Goal: Communication & Community: Participate in discussion

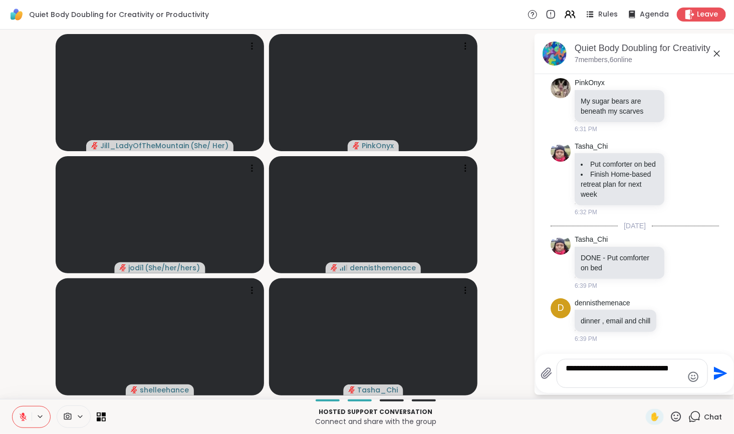
type textarea "**********"
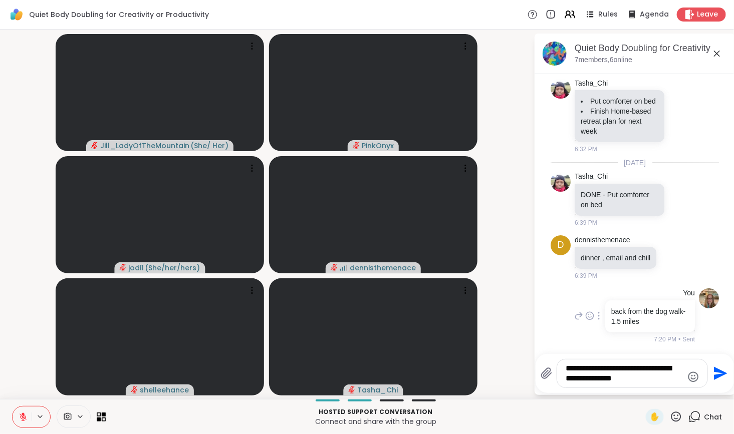
type textarea "**********"
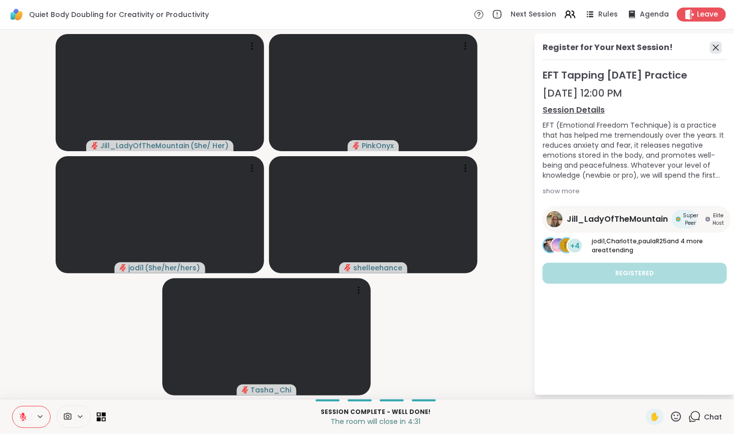
click at [714, 50] on icon at bounding box center [716, 48] width 12 height 12
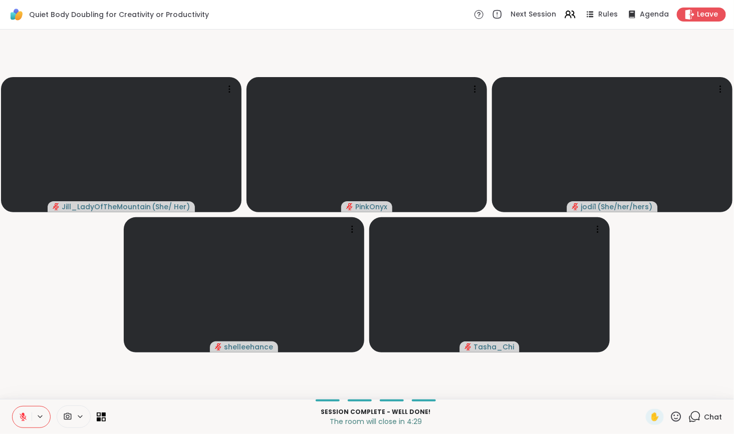
click at [691, 418] on icon at bounding box center [694, 417] width 13 height 13
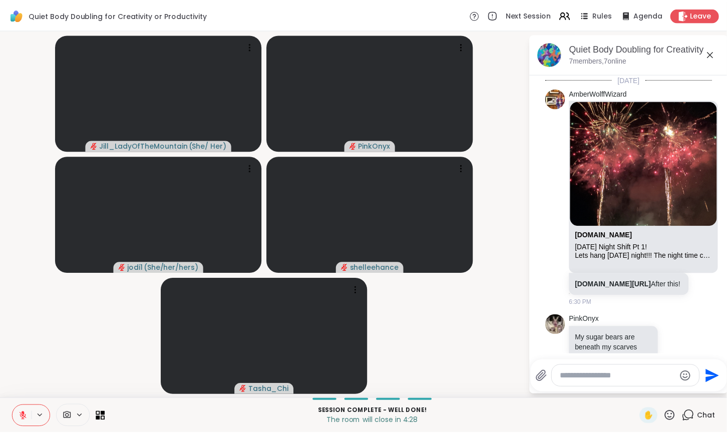
scroll to position [439, 0]
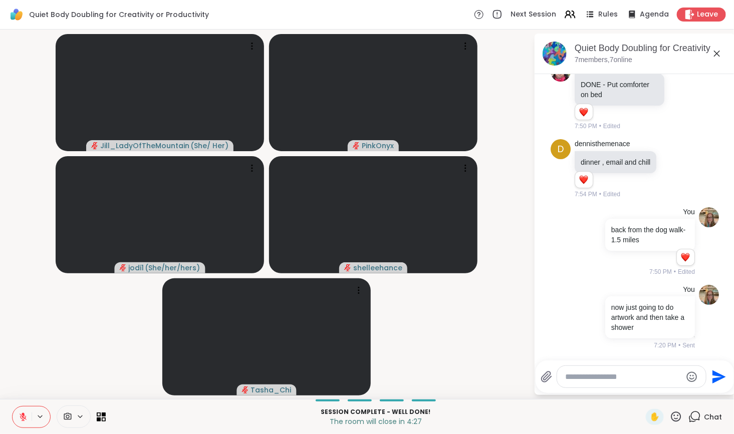
click at [645, 377] on textarea "Type your message" at bounding box center [623, 377] width 117 height 10
click at [24, 418] on icon at bounding box center [23, 417] width 7 height 7
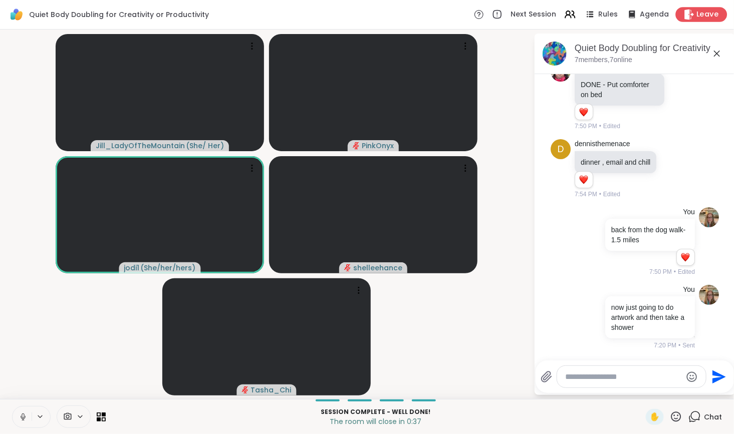
click at [688, 18] on icon at bounding box center [689, 14] width 11 height 11
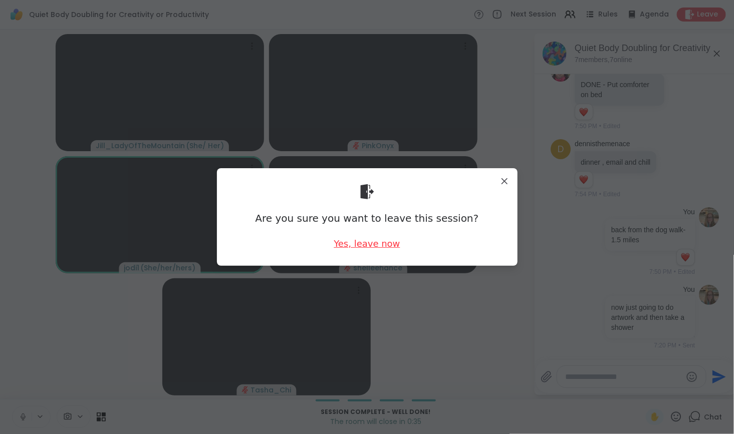
click at [359, 240] on div "Yes, leave now" at bounding box center [367, 243] width 66 height 13
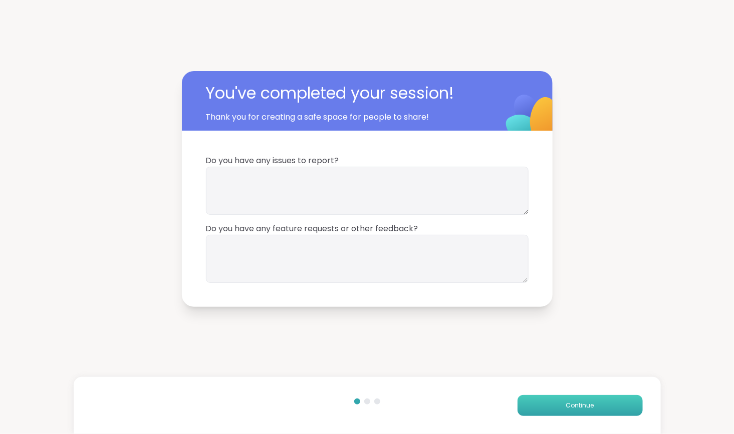
click at [550, 408] on button "Continue" at bounding box center [579, 405] width 125 height 21
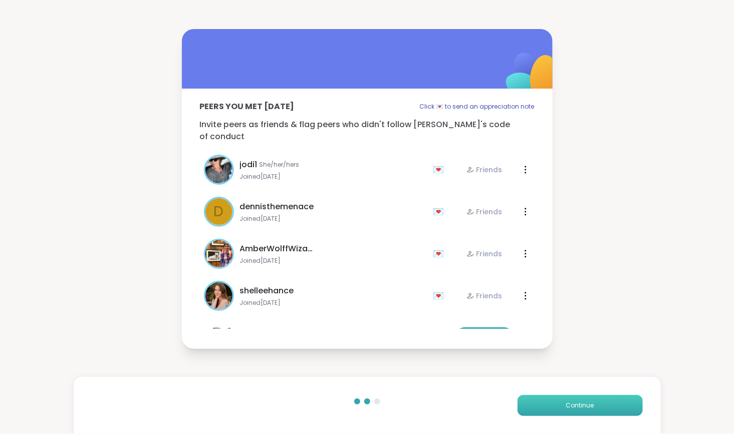
click at [550, 410] on button "Continue" at bounding box center [579, 405] width 125 height 21
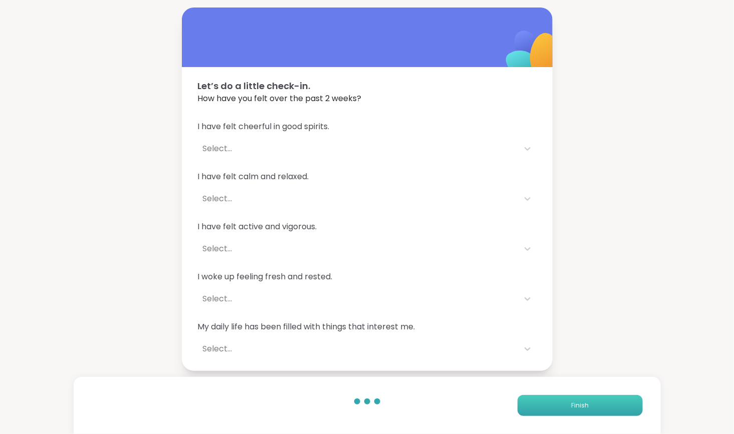
click at [550, 411] on button "Finish" at bounding box center [579, 405] width 125 height 21
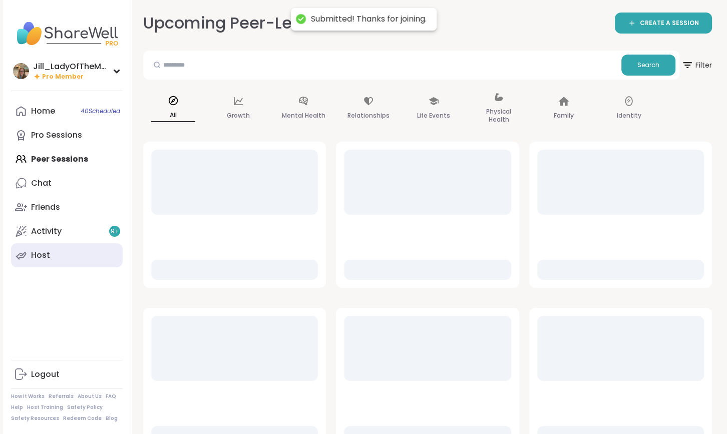
click at [77, 255] on link "Host" at bounding box center [67, 255] width 112 height 24
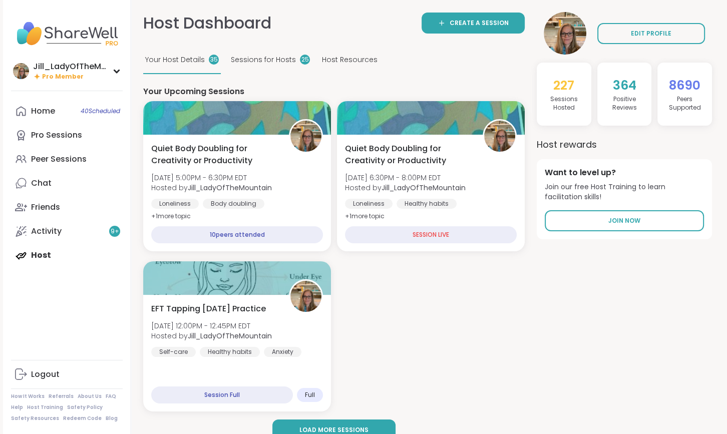
click at [709, 23] on div "EDIT PROFILE" at bounding box center [624, 33] width 175 height 43
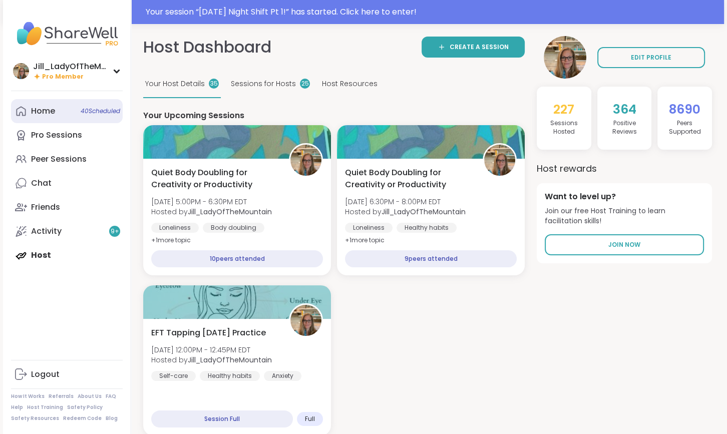
click at [88, 115] on span "40 Scheduled" at bounding box center [101, 111] width 40 height 8
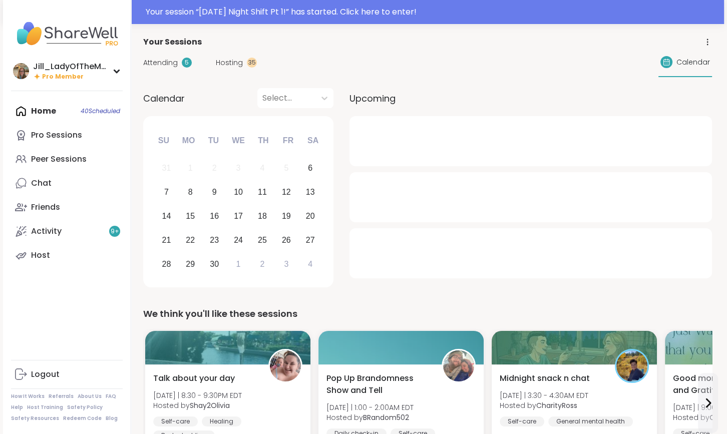
click at [158, 61] on span "Attending" at bounding box center [160, 63] width 35 height 11
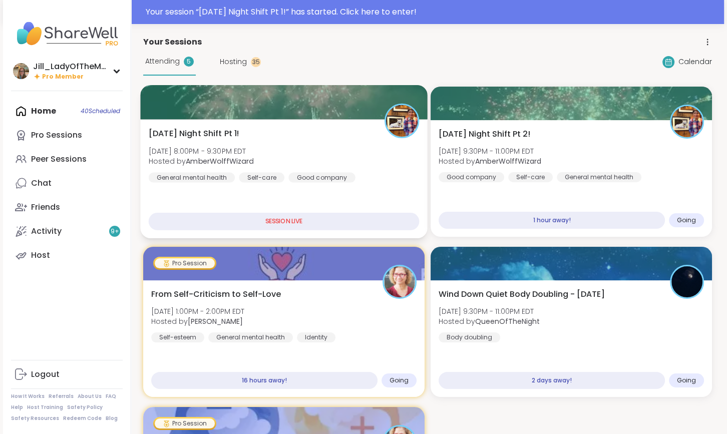
click at [395, 164] on div "Saturday Night Shift Pt 1! Sat, Sep 06 | 8:00PM - 9:30PM EDT Hosted by AmberWol…" at bounding box center [284, 155] width 271 height 55
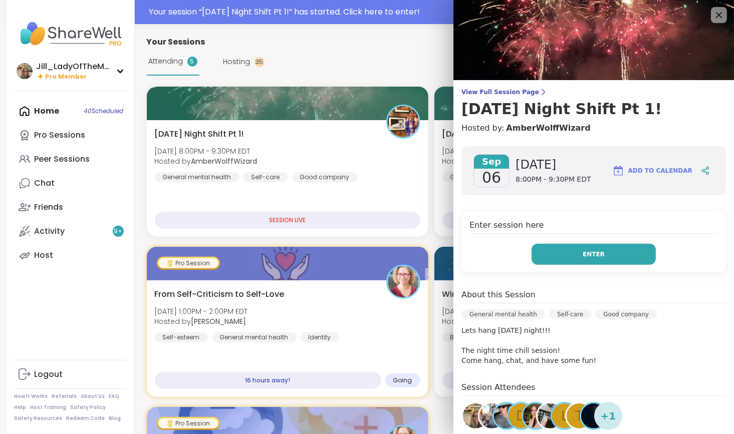
click at [584, 257] on span "Enter" at bounding box center [594, 254] width 22 height 9
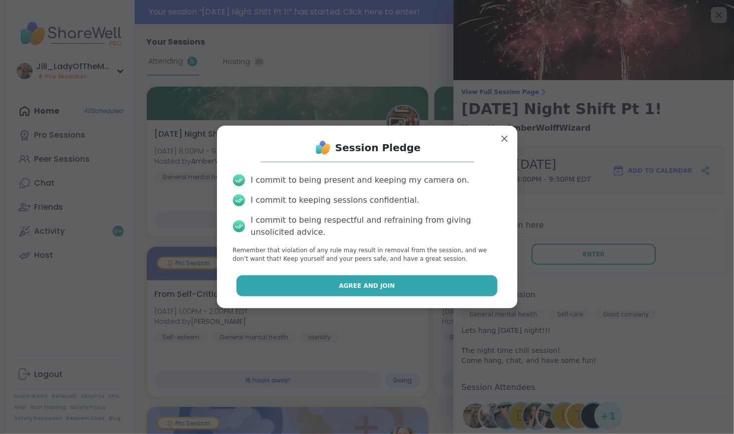
click at [419, 286] on button "Agree and Join" at bounding box center [366, 286] width 261 height 21
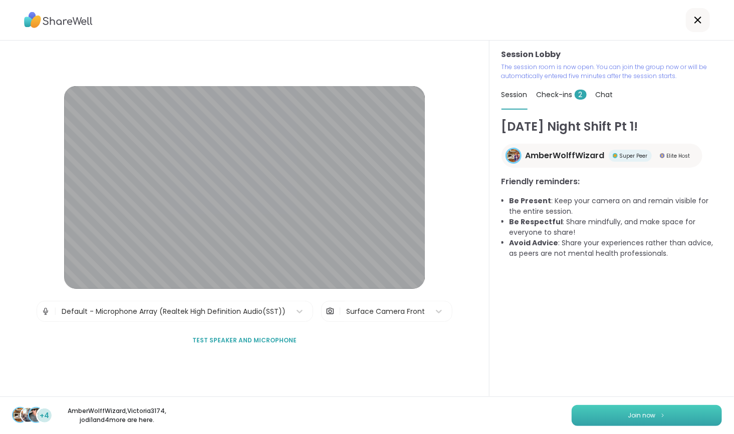
click at [647, 417] on span "Join now" at bounding box center [642, 415] width 28 height 9
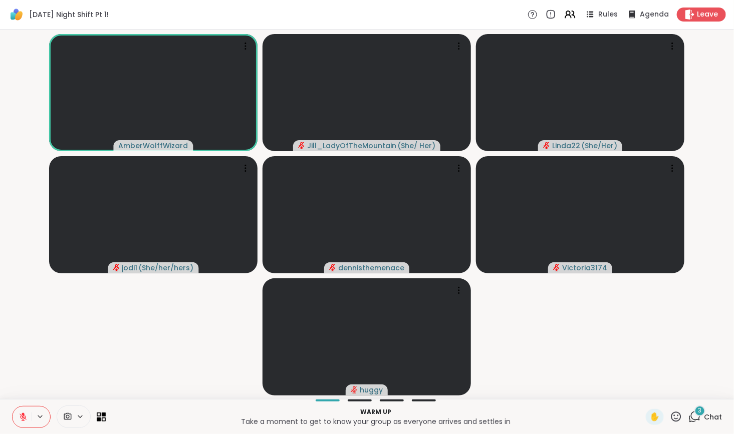
click at [695, 420] on div "3 Chat" at bounding box center [705, 417] width 34 height 16
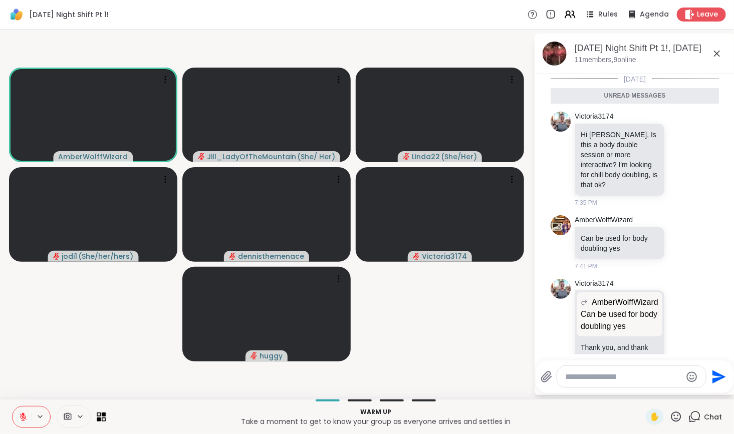
scroll to position [29, 0]
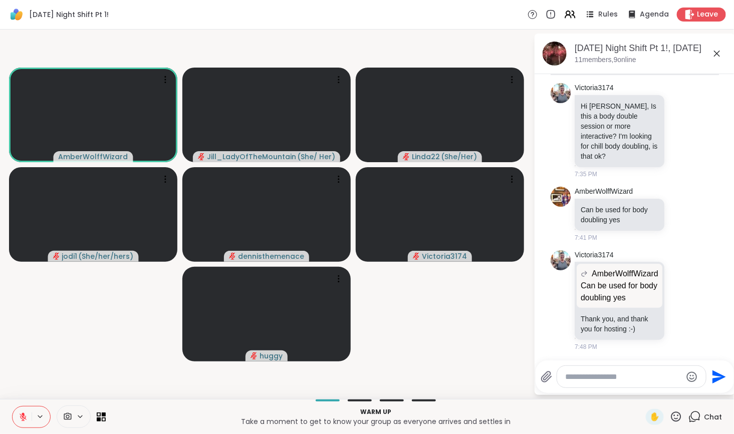
click at [614, 381] on textarea "Type your message" at bounding box center [623, 377] width 117 height 10
click at [613, 384] on div at bounding box center [631, 377] width 149 height 22
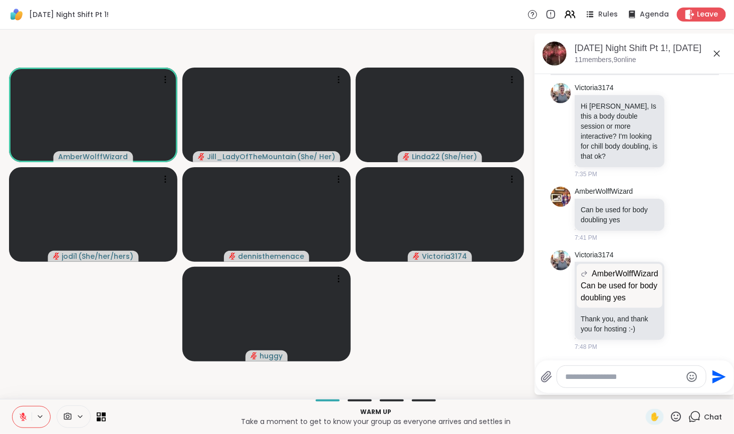
click at [613, 384] on div at bounding box center [631, 377] width 149 height 22
click at [619, 382] on textarea "Type your message" at bounding box center [623, 377] width 117 height 10
type textarea "*"
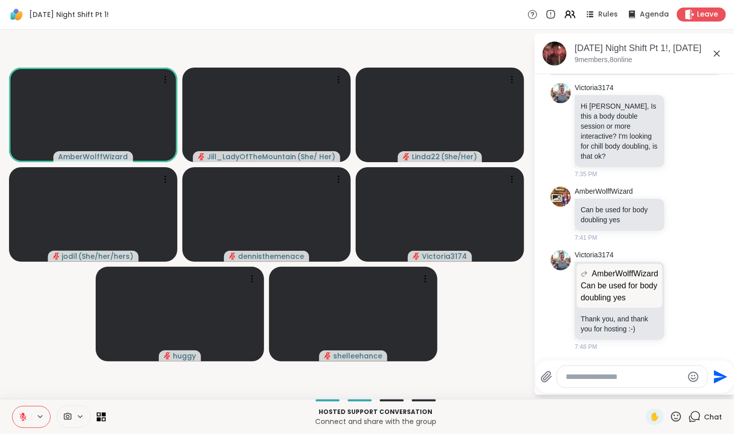
click at [586, 369] on div at bounding box center [632, 377] width 150 height 22
click at [586, 374] on textarea "Type your message" at bounding box center [624, 377] width 117 height 10
type textarea "**********"
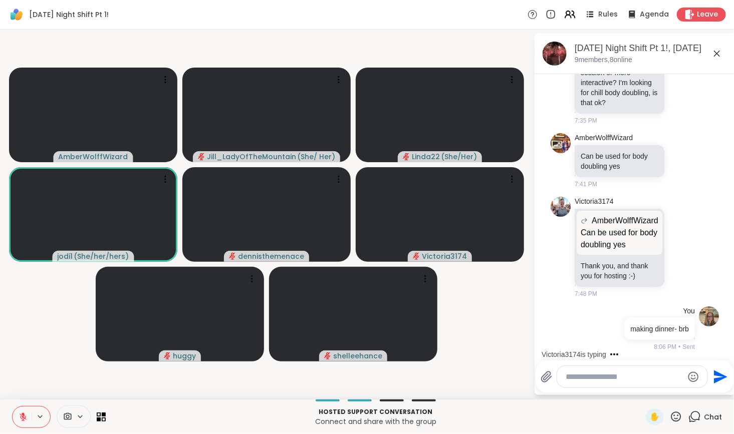
click at [20, 417] on icon at bounding box center [23, 417] width 9 height 9
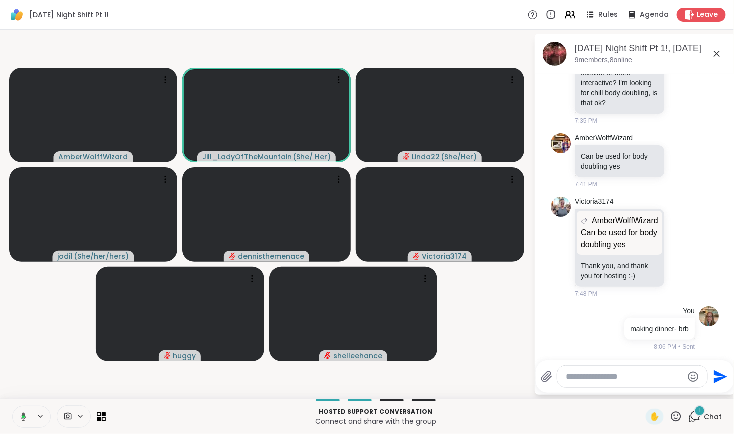
scroll to position [172, 0]
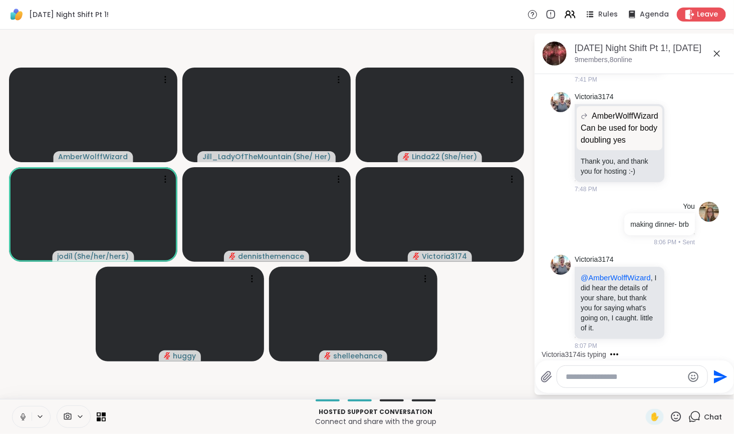
click at [19, 416] on icon at bounding box center [23, 417] width 9 height 9
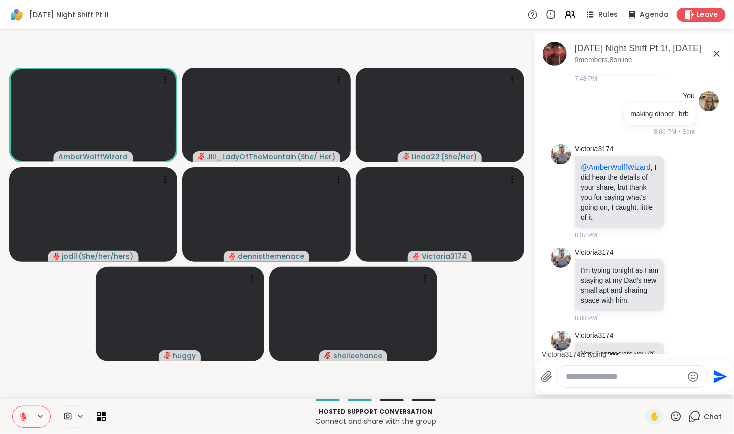
scroll to position [274, 0]
click at [728, 237] on html "Saturday Night Shift Pt 1! Rules Agenda Leave AmberWolffWizard Jill_LadyOfTheMo…" at bounding box center [367, 217] width 734 height 434
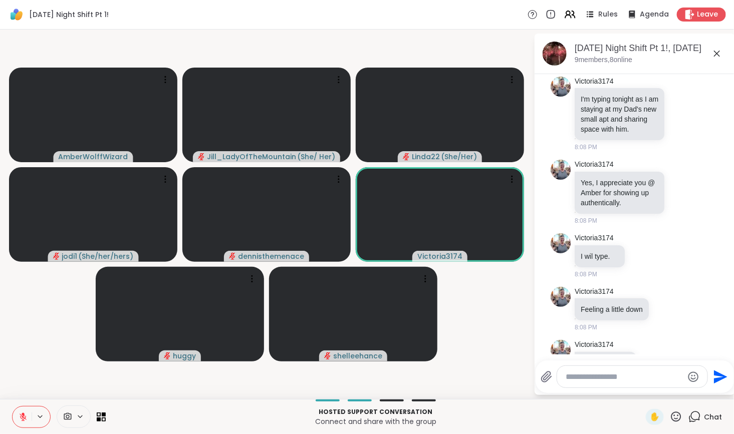
scroll to position [552, 0]
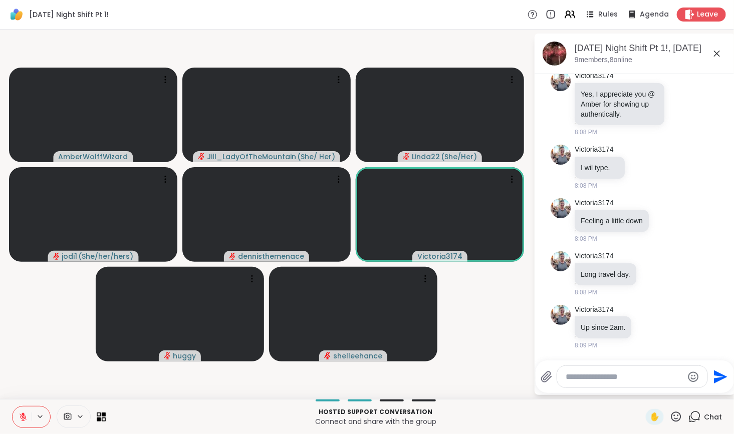
click at [672, 358] on div at bounding box center [637, 360] width 196 height 6
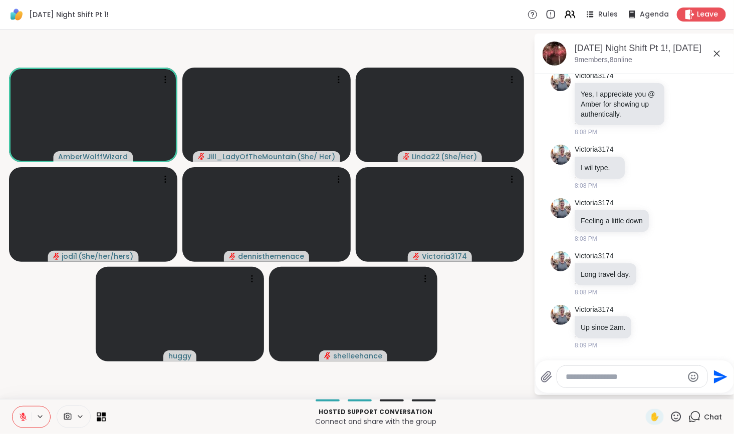
click at [26, 417] on icon at bounding box center [23, 417] width 7 height 7
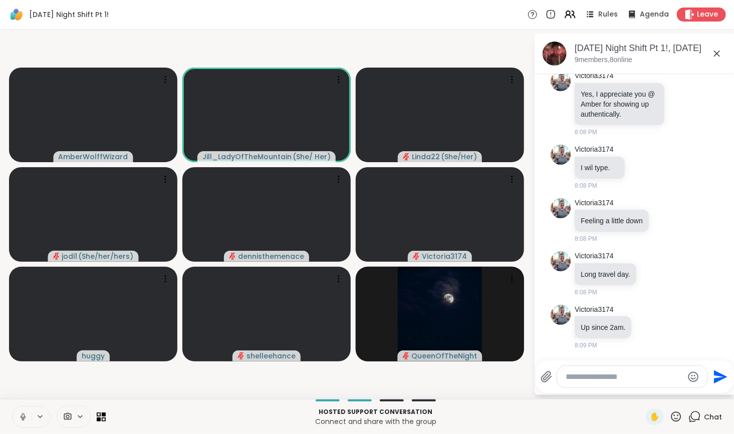
click at [25, 416] on icon at bounding box center [23, 417] width 5 height 3
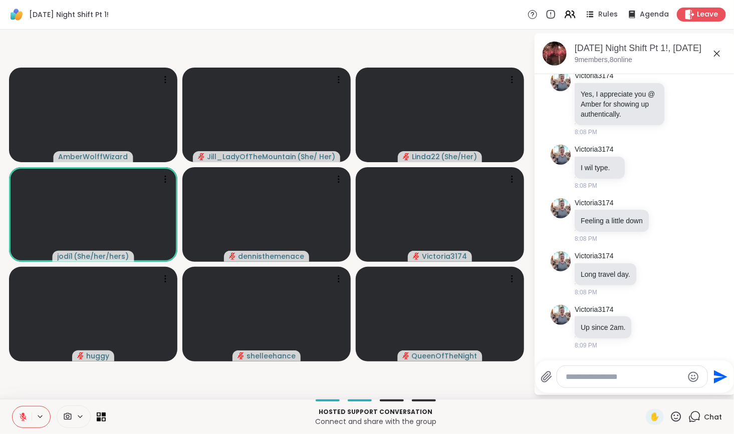
click at [23, 419] on icon at bounding box center [23, 417] width 7 height 7
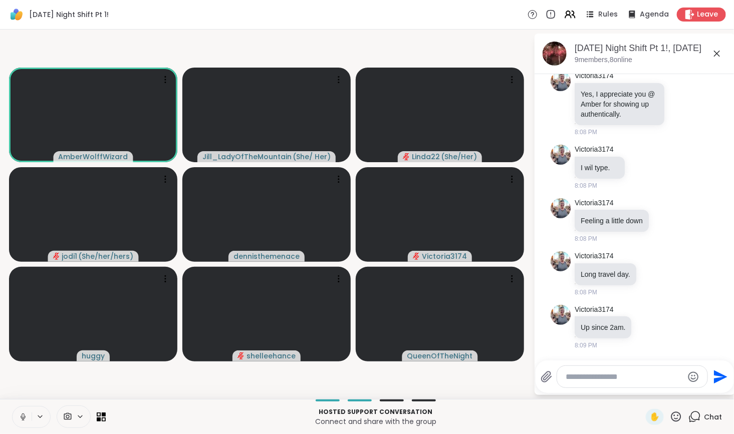
click at [584, 378] on textarea "Type your message" at bounding box center [624, 377] width 117 height 10
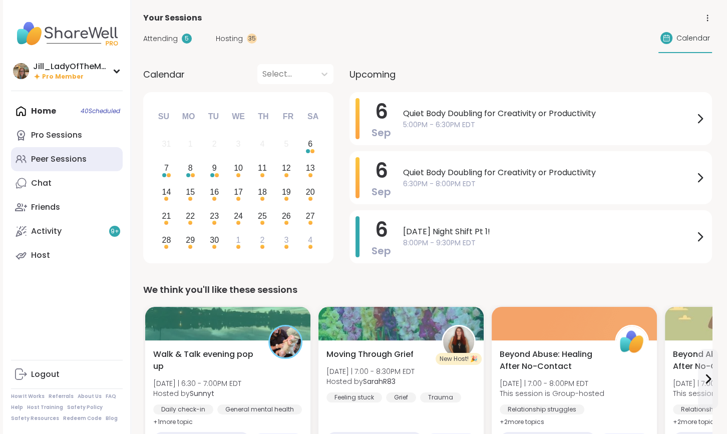
click at [90, 162] on link "Peer Sessions" at bounding box center [67, 159] width 112 height 24
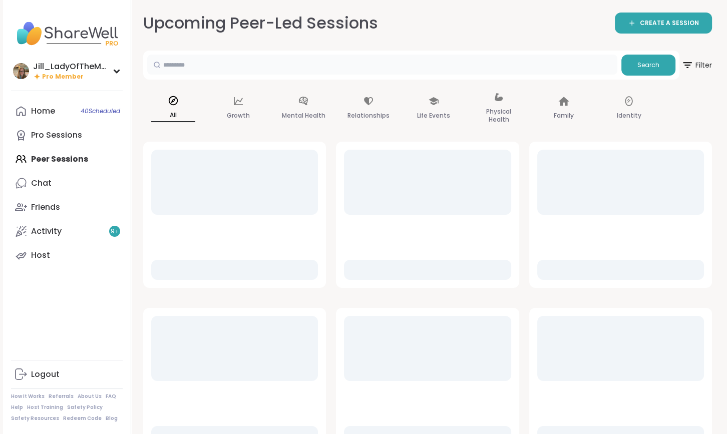
click at [265, 67] on input "text" at bounding box center [382, 65] width 470 height 20
type input "*****"
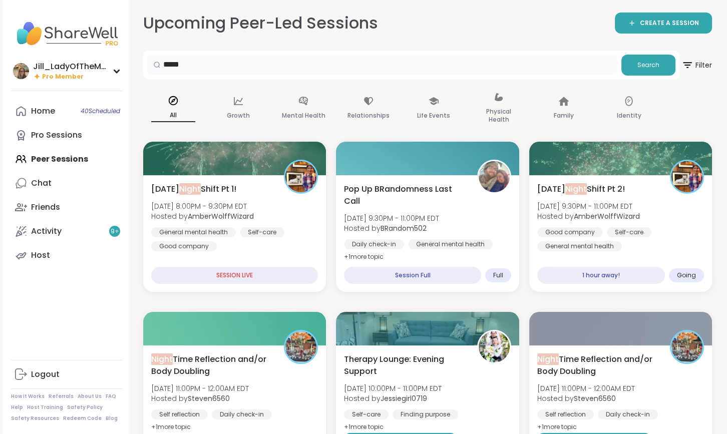
drag, startPoint x: 292, startPoint y: 70, endPoint x: 147, endPoint y: 80, distance: 145.1
type input "*****"
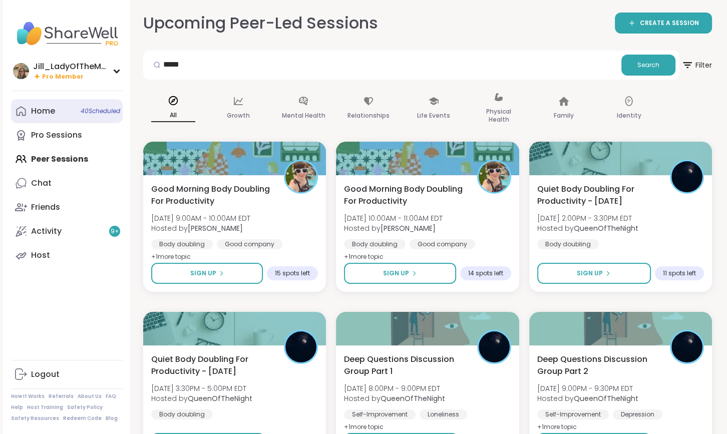
click at [80, 117] on link "Home 40 Scheduled" at bounding box center [67, 111] width 112 height 24
